Goal: Answer question/provide support: Share knowledge or assist other users

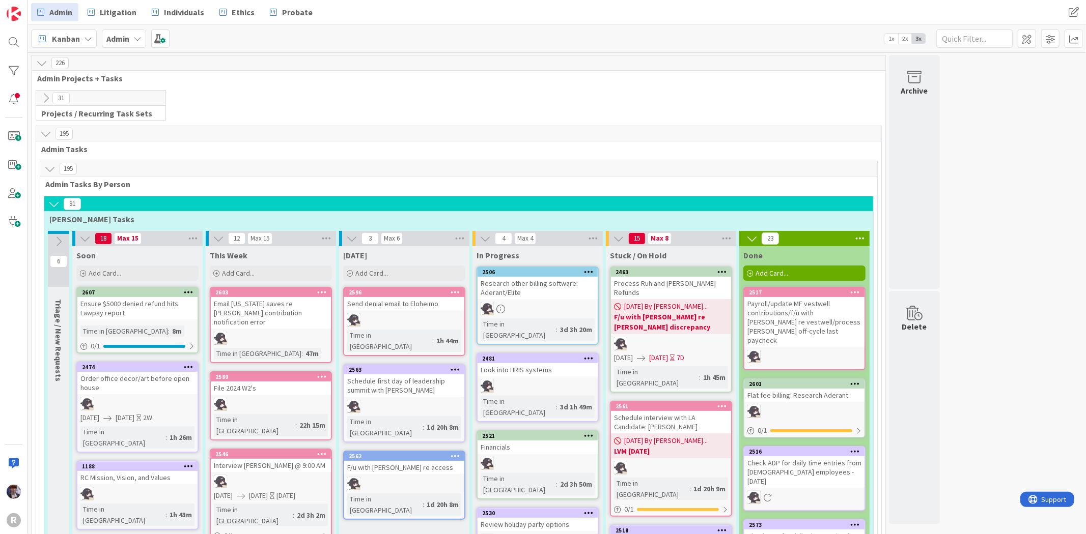
scroll to position [1591, 0]
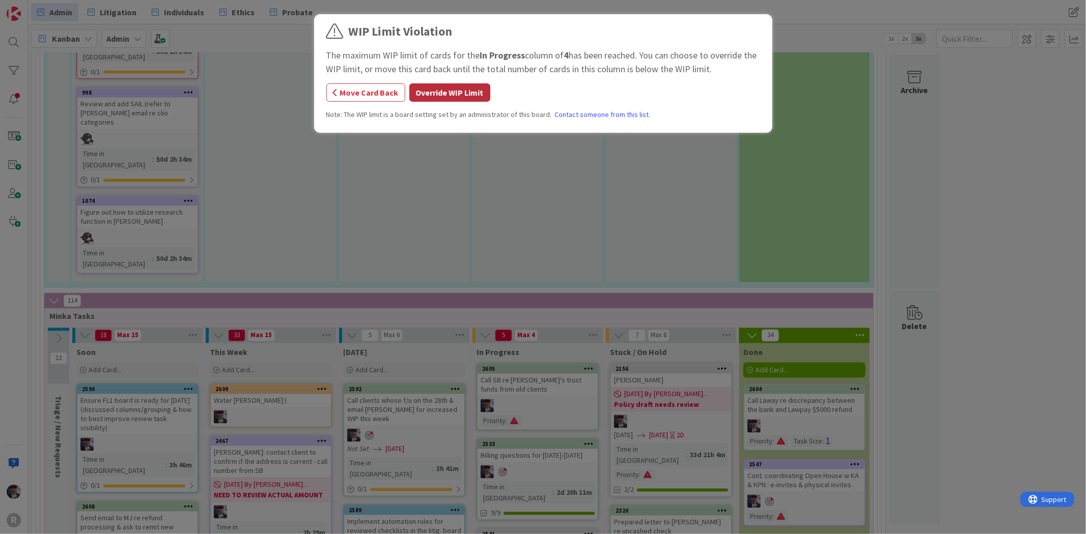
click at [462, 94] on button "Override WIP Limit" at bounding box center [449, 92] width 81 height 18
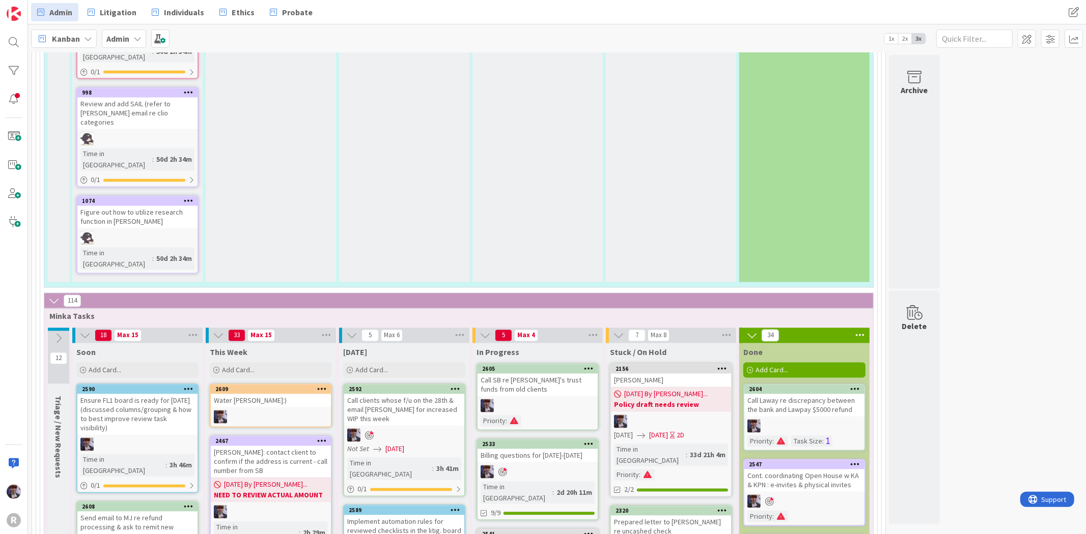
click at [515, 449] on div "Billing questions for [DATE]-[DATE]" at bounding box center [537, 455] width 120 height 13
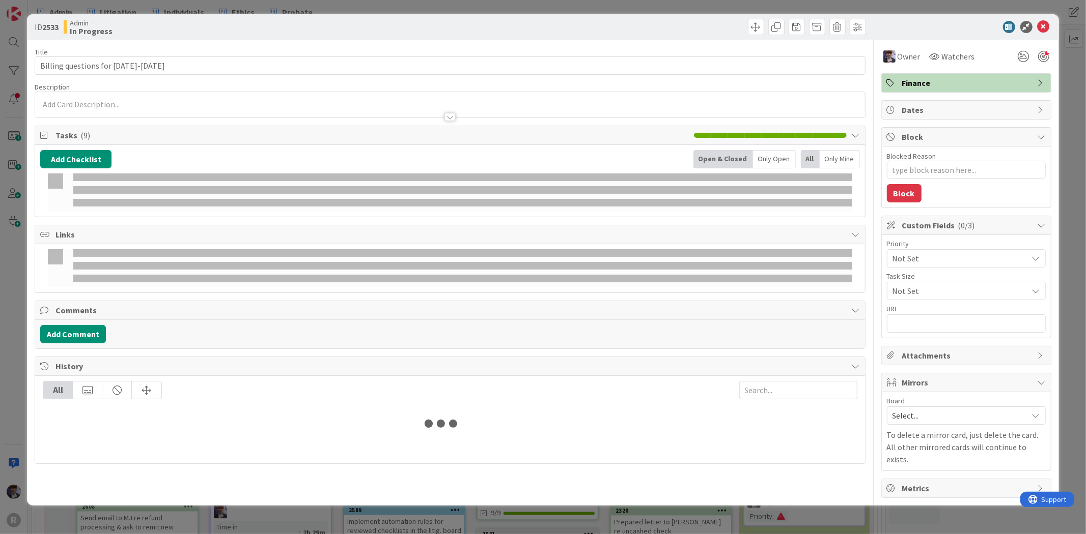
type textarea "x"
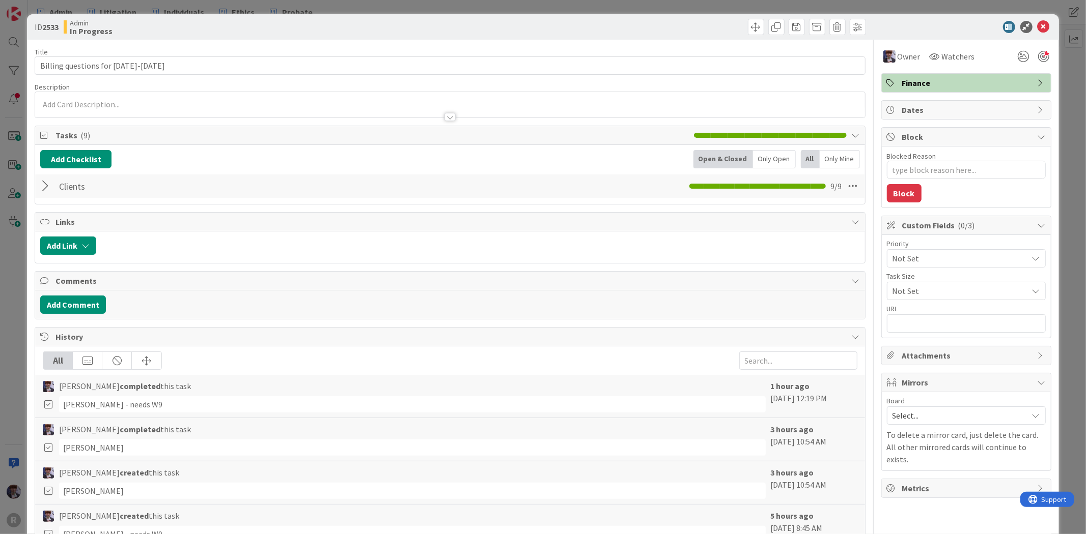
click at [48, 185] on div at bounding box center [46, 186] width 13 height 18
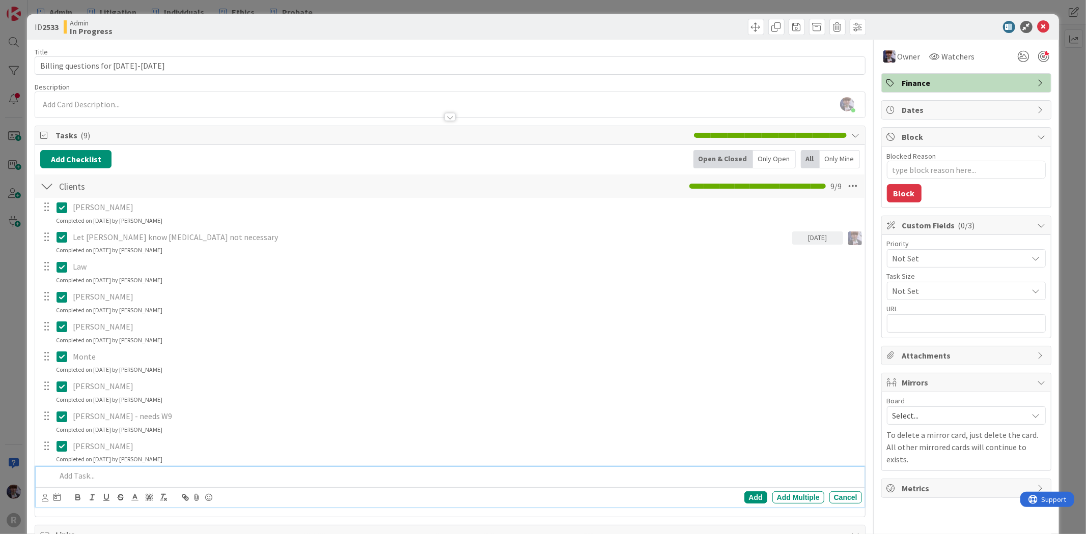
click at [83, 477] on p at bounding box center [456, 476] width 801 height 12
click at [61, 479] on icon at bounding box center [63, 476] width 15 height 12
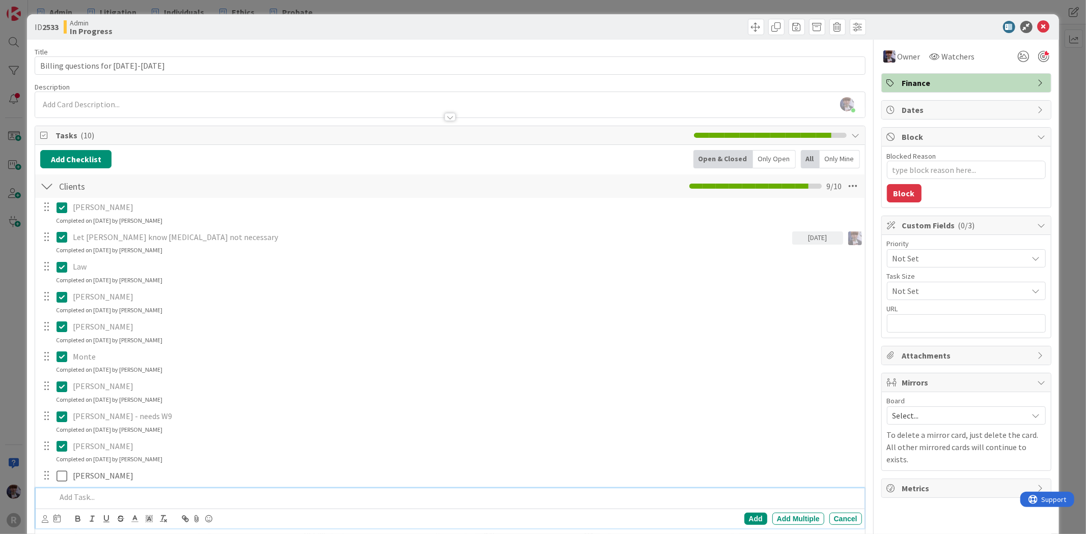
type textarea "x"
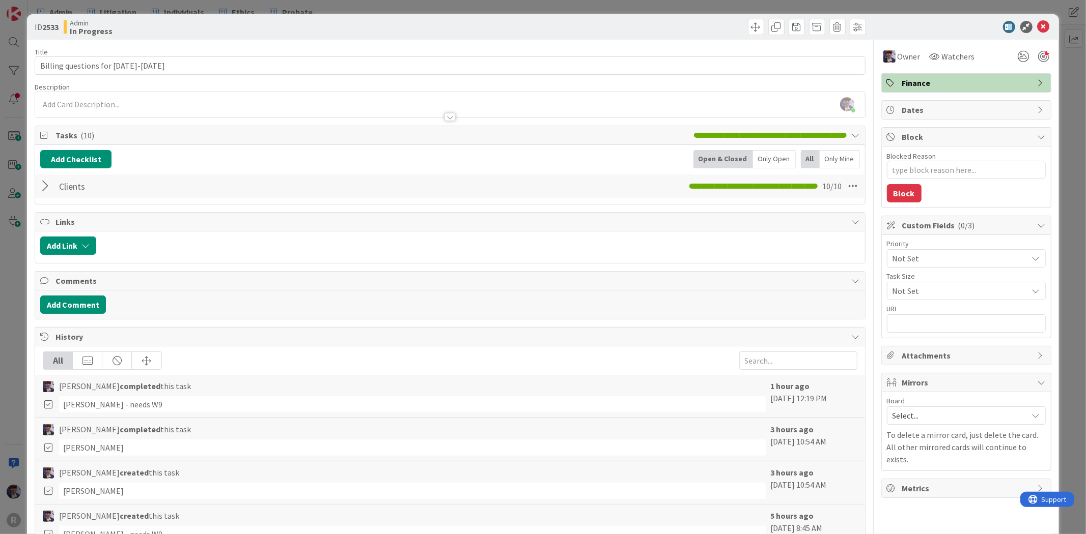
click at [28, 420] on div "ID 2533 Admin In Progress Title 31 / 128 Billing questions for [DATE]-[DATE] De…" at bounding box center [542, 317] width 1031 height 607
click at [32, 392] on div "ID 2533 Admin In Progress Title 31 / 128 Billing questions for [DATE]-[DATE] De…" at bounding box center [542, 317] width 1031 height 607
click at [29, 369] on div "ID 2533 Admin In Progress Title 31 / 128 Billing questions for [DATE]-[DATE] De…" at bounding box center [542, 317] width 1031 height 607
click at [27, 355] on div "ID 2533 Admin In Progress Title 31 / 128 Billing questions for [DATE]-[DATE] De…" at bounding box center [542, 317] width 1031 height 607
drag, startPoint x: 23, startPoint y: 388, endPoint x: 19, endPoint y: 384, distance: 5.4
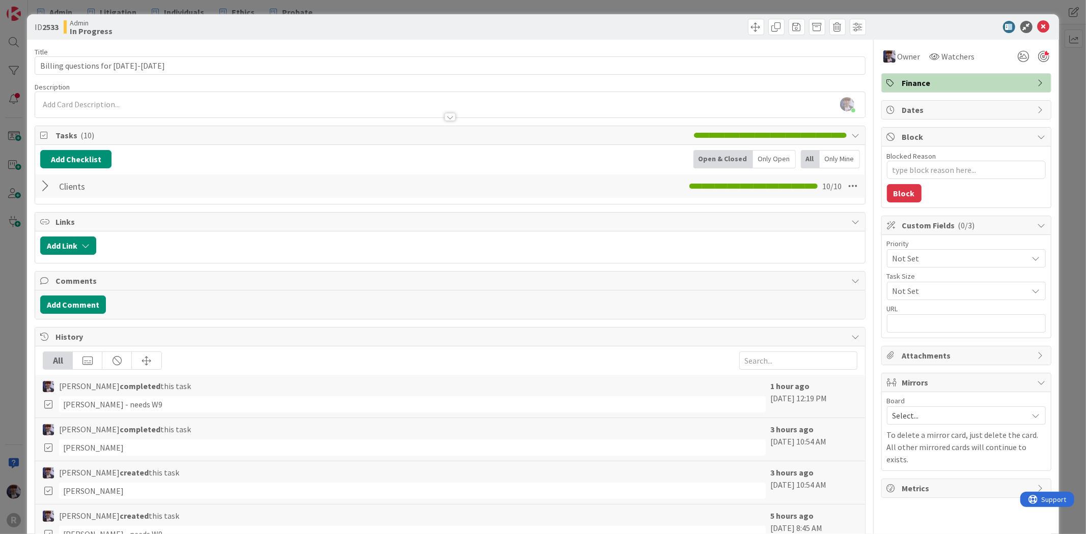
click at [19, 384] on div "ID 2533 Admin In Progress Title 31 / 128 Billing questions for [DATE]-[DATE] De…" at bounding box center [543, 267] width 1086 height 534
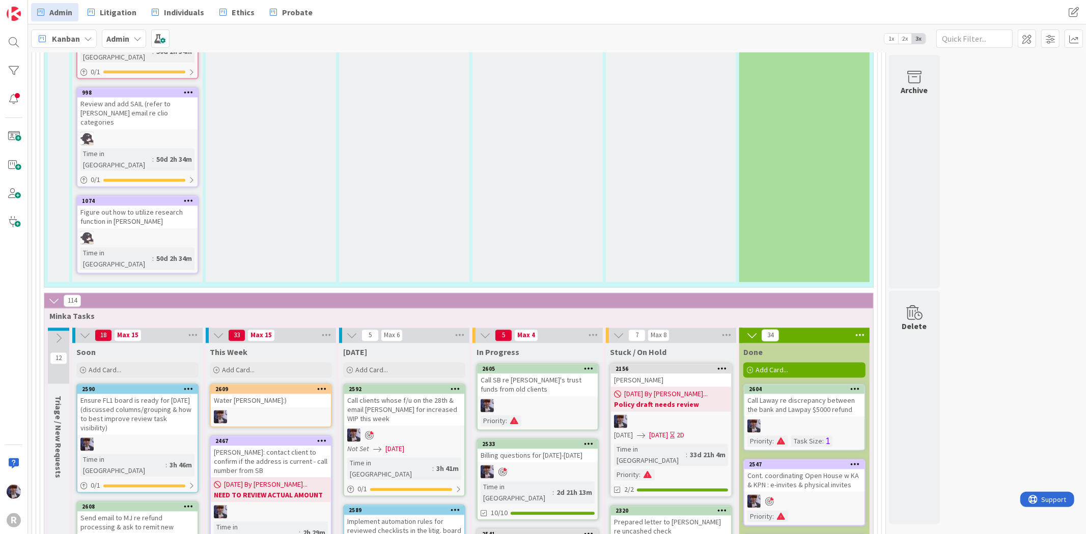
click at [19, 384] on div "R" at bounding box center [14, 267] width 28 height 534
